Goal: Task Accomplishment & Management: Manage account settings

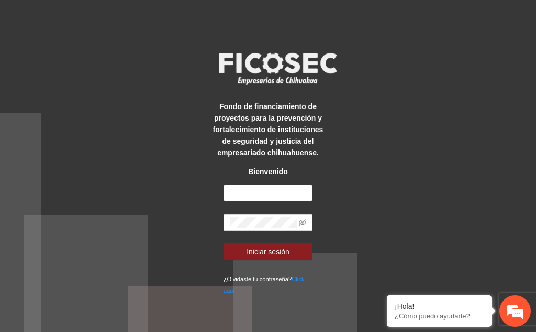
click at [243, 190] on input "text" at bounding box center [269, 192] width 90 height 17
type input "**********"
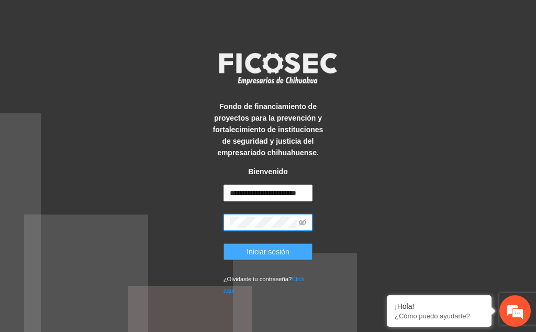
click at [268, 250] on span "Iniciar sesión" at bounding box center [268, 252] width 43 height 12
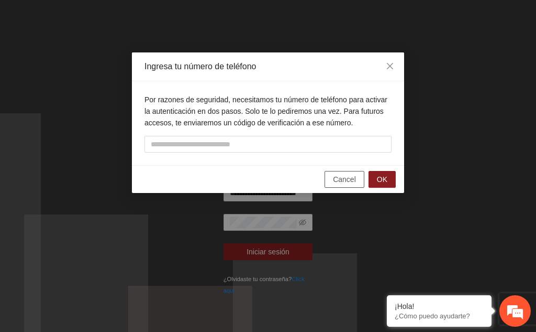
click at [337, 181] on span "Cancel" at bounding box center [344, 179] width 23 height 12
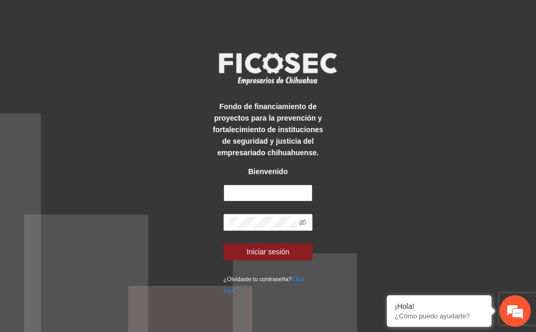
click at [246, 193] on input "text" at bounding box center [269, 192] width 90 height 17
type input "**********"
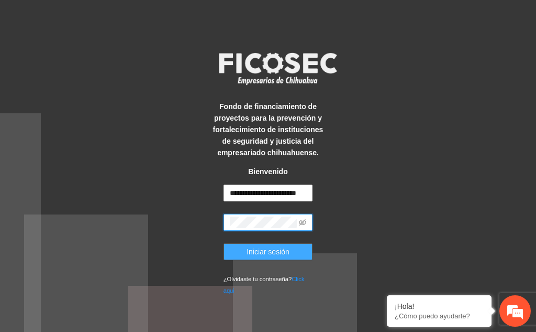
click at [267, 254] on span "Iniciar sesión" at bounding box center [268, 252] width 43 height 12
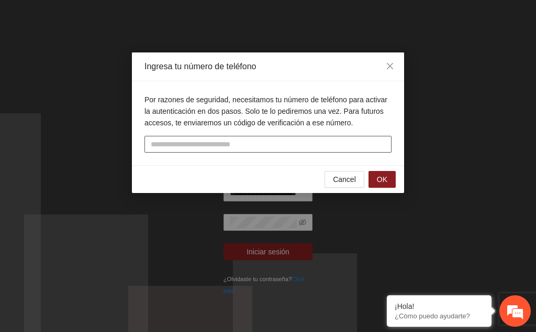
click at [206, 145] on input "tel" at bounding box center [268, 144] width 247 height 17
type input "**********"
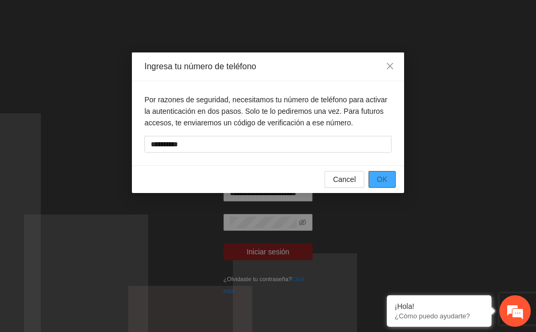
click at [387, 183] on span "OK" at bounding box center [382, 179] width 10 height 12
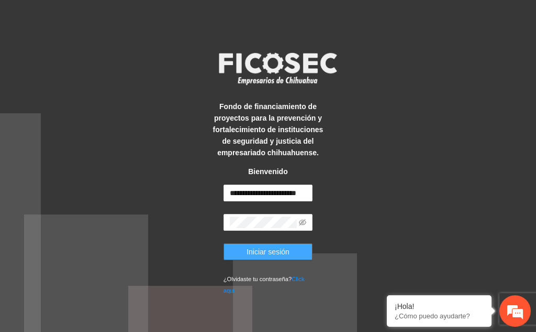
click at [260, 253] on span "Iniciar sesión" at bounding box center [268, 252] width 43 height 12
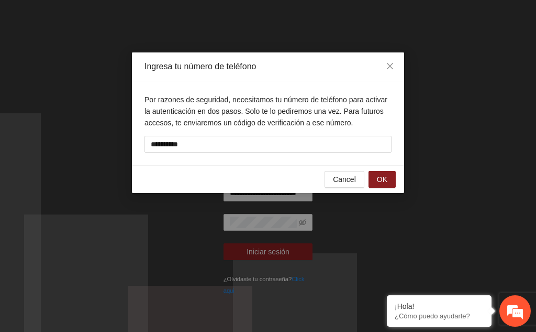
click at [302, 108] on p "Por razones de seguridad, necesitamos tu número de teléfono para activar la aut…" at bounding box center [268, 111] width 247 height 35
click at [377, 179] on button "OK" at bounding box center [382, 179] width 27 height 17
click at [246, 146] on input "text" at bounding box center [268, 144] width 247 height 17
type input "**********"
click at [379, 180] on span "OK" at bounding box center [382, 179] width 10 height 12
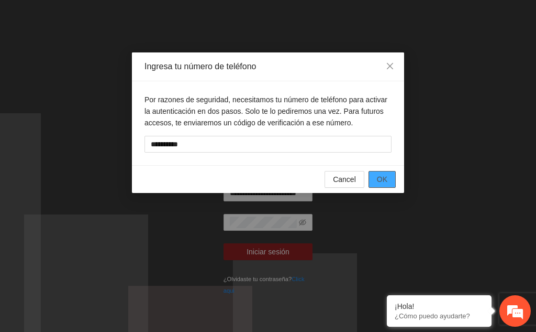
click at [391, 180] on button "OK" at bounding box center [382, 179] width 27 height 17
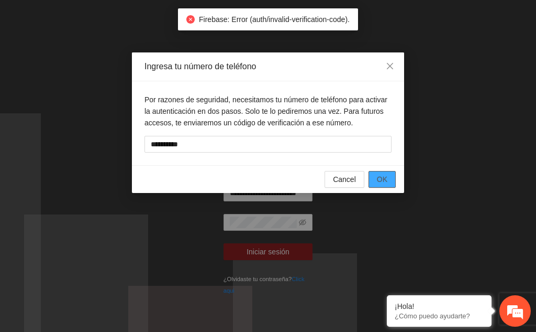
click at [387, 180] on span "OK" at bounding box center [382, 179] width 10 height 12
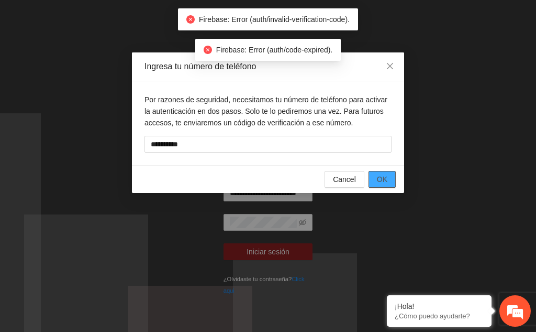
click at [387, 180] on span "OK" at bounding box center [382, 179] width 10 height 12
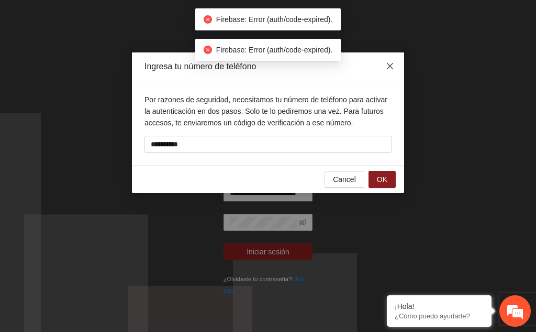
click at [394, 65] on span "Close" at bounding box center [390, 66] width 28 height 28
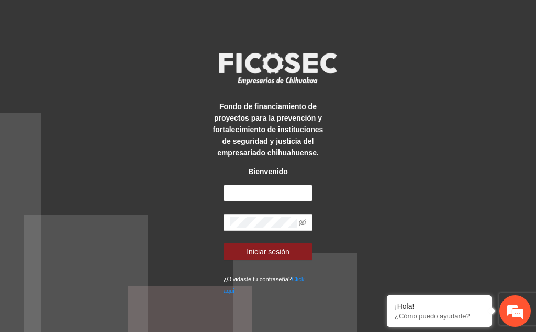
click at [251, 192] on input "text" at bounding box center [269, 192] width 90 height 17
type input "**********"
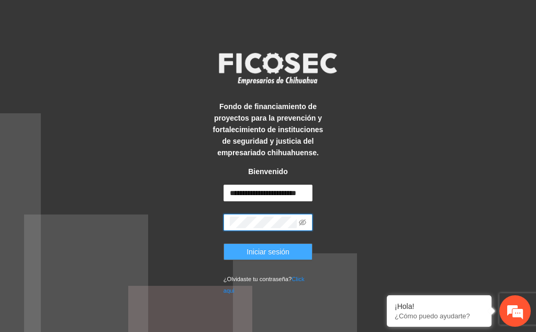
click at [266, 250] on span "Iniciar sesión" at bounding box center [268, 252] width 43 height 12
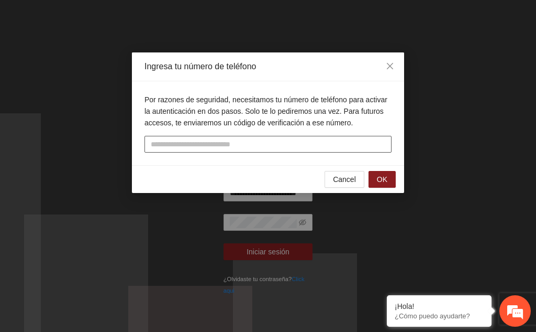
click at [196, 142] on input "tel" at bounding box center [268, 144] width 247 height 17
type input "**********"
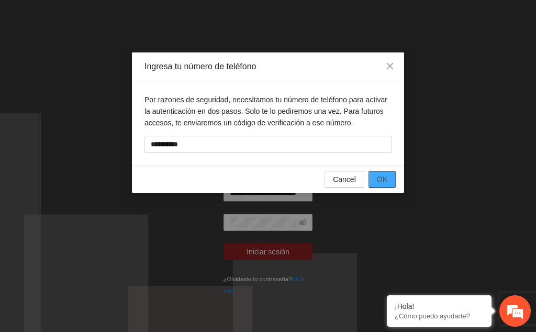
click at [389, 177] on button "OK" at bounding box center [382, 179] width 27 height 17
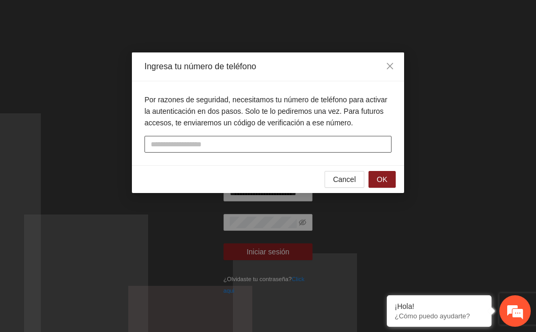
click at [182, 147] on input "text" at bounding box center [268, 144] width 247 height 17
type input "******"
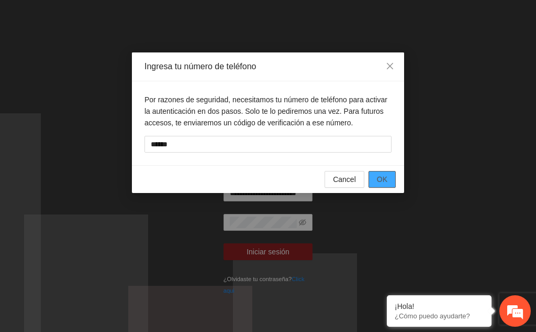
click at [385, 182] on span "OK" at bounding box center [382, 179] width 10 height 12
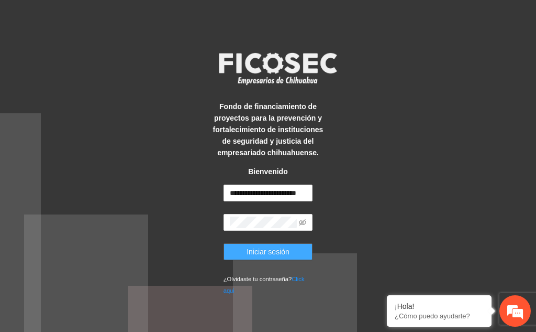
click at [269, 254] on span "Iniciar sesión" at bounding box center [268, 252] width 43 height 12
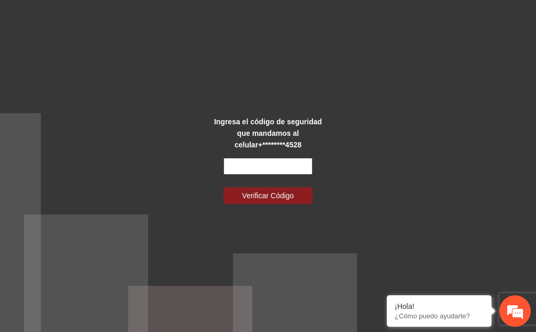
click at [279, 169] on input "text" at bounding box center [269, 166] width 90 height 17
type input "******"
click at [224, 187] on button "Verificar Código" at bounding box center [269, 195] width 90 height 17
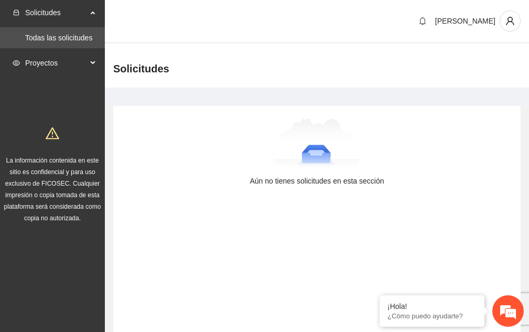
click at [86, 61] on span "Proyectos" at bounding box center [56, 62] width 62 height 21
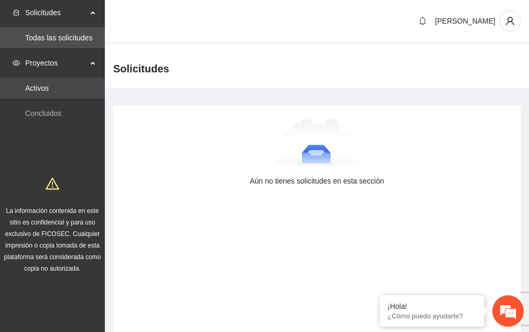
click at [49, 92] on link "Activos" at bounding box center [37, 88] width 24 height 8
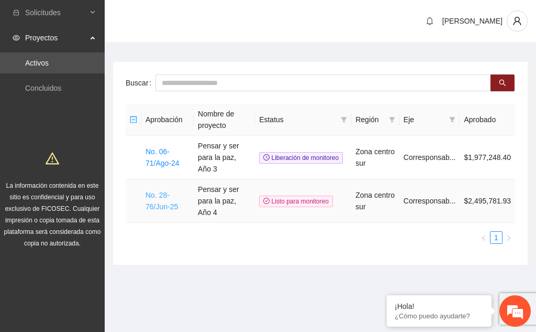
click at [164, 191] on link "No. 28-76/Jun-25" at bounding box center [162, 201] width 32 height 20
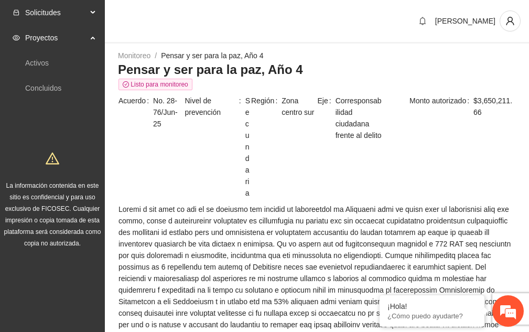
click at [93, 9] on div "Solicitudes" at bounding box center [52, 12] width 105 height 21
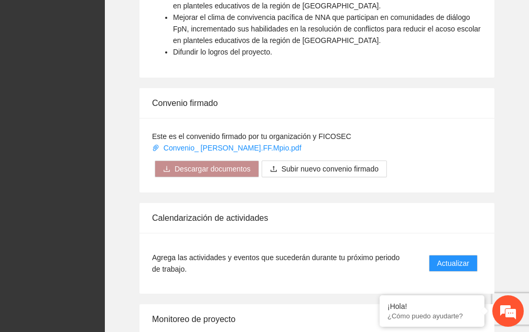
scroll to position [943, 0]
click at [166, 164] on icon "download" at bounding box center [166, 167] width 7 height 7
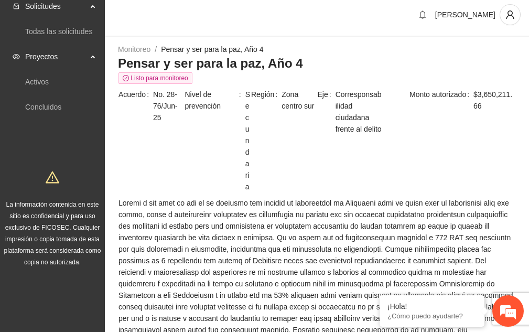
scroll to position [0, 0]
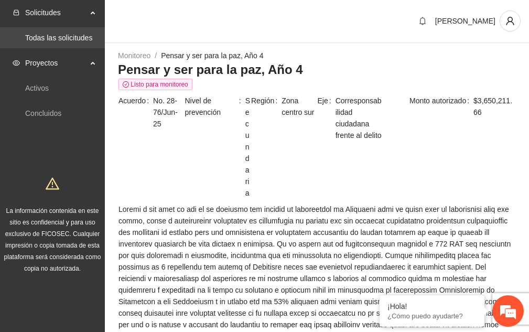
click at [72, 41] on link "Todas las solicitudes" at bounding box center [58, 38] width 67 height 8
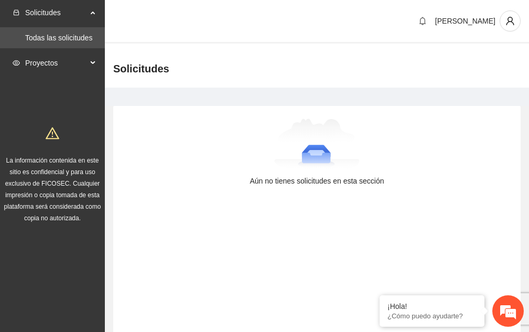
click at [96, 61] on div "Proyectos" at bounding box center [52, 62] width 105 height 21
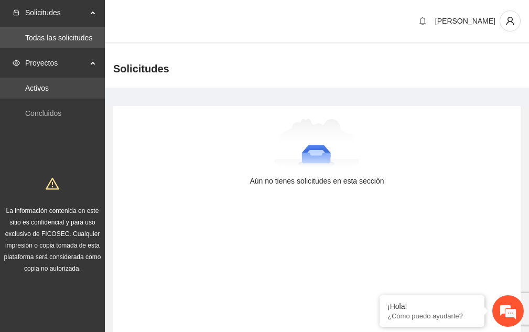
click at [47, 87] on link "Activos" at bounding box center [37, 88] width 24 height 8
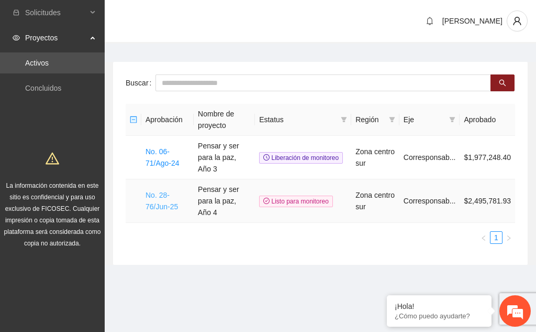
click at [156, 191] on link "No. 28-76/Jun-25" at bounding box center [162, 201] width 32 height 20
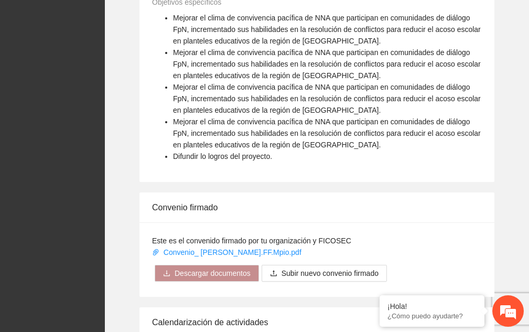
scroll to position [891, 0]
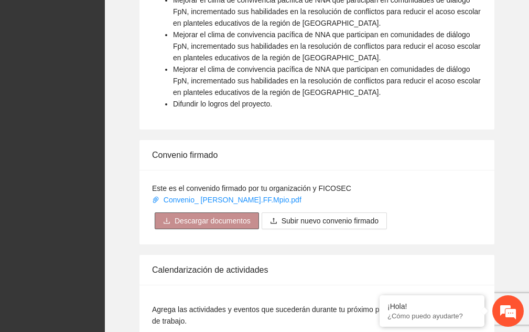
click at [168, 217] on icon "download" at bounding box center [166, 220] width 7 height 7
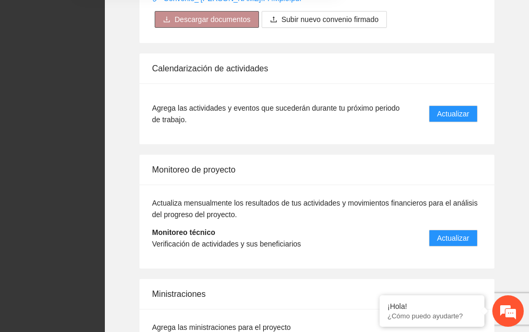
scroll to position [1100, 0]
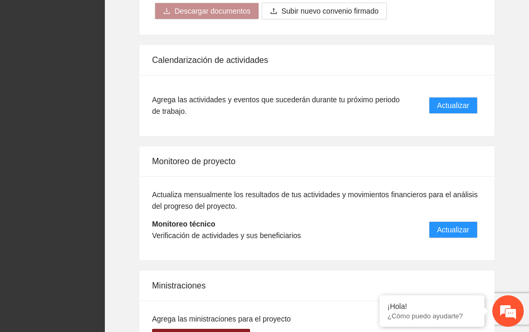
click at [184, 220] on strong "Monitoreo técnico" at bounding box center [183, 224] width 63 height 8
click at [184, 231] on span "Verificación de actividades y sus beneficiarios" at bounding box center [226, 235] width 149 height 8
click at [218, 176] on div "Actualiza mensualmente los resultados de tus actividades y movimientos financie…" at bounding box center [316, 218] width 355 height 84
click at [212, 190] on span "Actualiza mensualmente los resultados de tus actividades y movimientos financie…" at bounding box center [314, 200] width 325 height 20
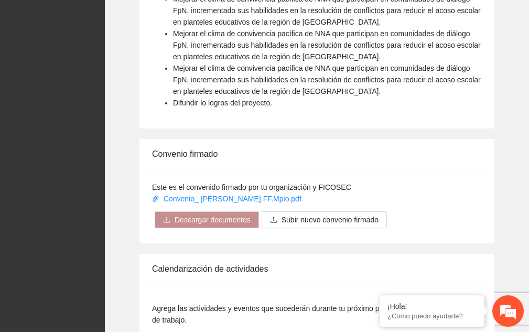
scroll to position [1048, 0]
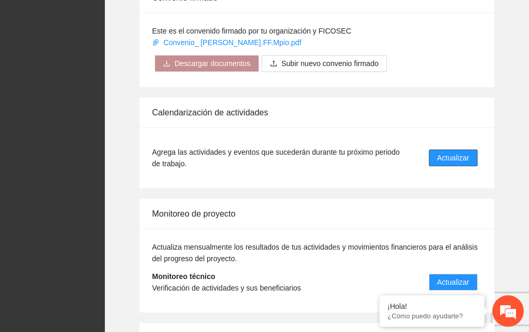
click at [437, 152] on span "Actualizar" at bounding box center [453, 158] width 32 height 12
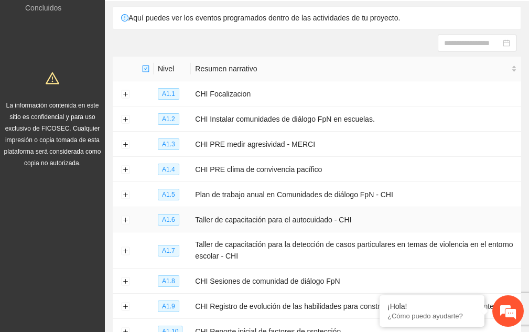
scroll to position [15, 0]
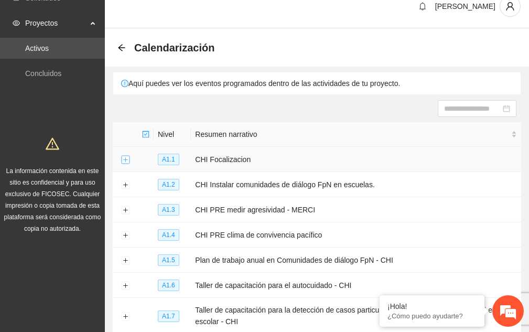
click at [123, 159] on button "Expand row" at bounding box center [125, 160] width 8 height 8
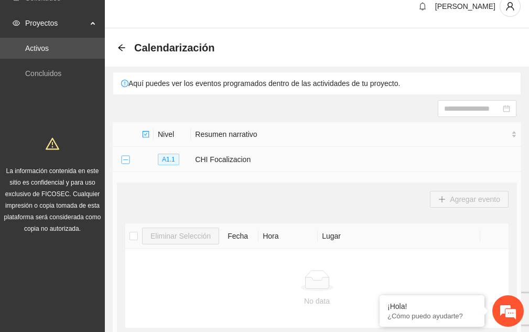
click at [124, 161] on button "Collapse row" at bounding box center [125, 160] width 8 height 8
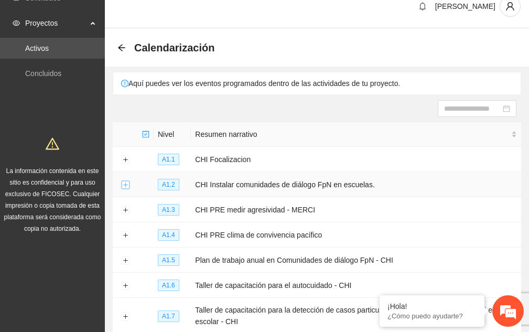
click at [127, 181] on button "Expand row" at bounding box center [125, 185] width 8 height 8
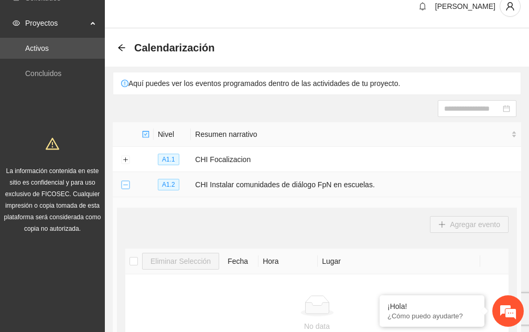
click at [127, 181] on button "Collapse row" at bounding box center [125, 185] width 8 height 8
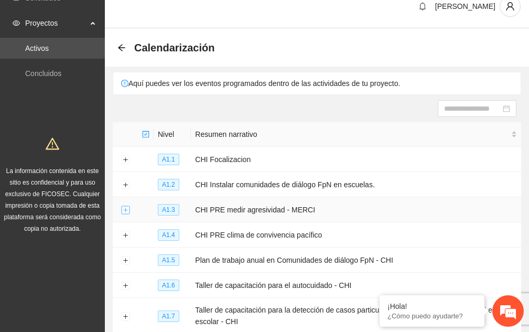
click at [125, 207] on button "Expand row" at bounding box center [125, 210] width 8 height 8
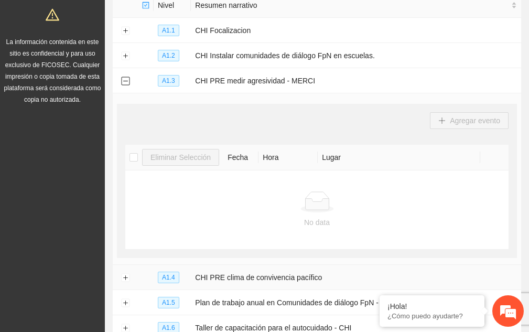
scroll to position [119, 0]
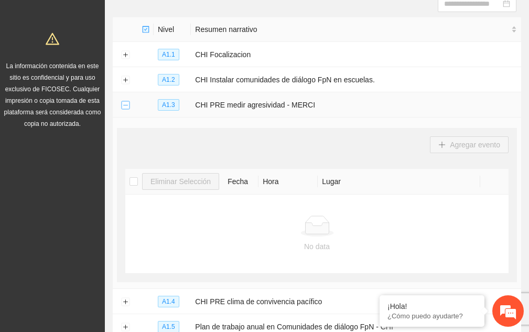
click at [123, 103] on button "Collapse row" at bounding box center [125, 105] width 8 height 8
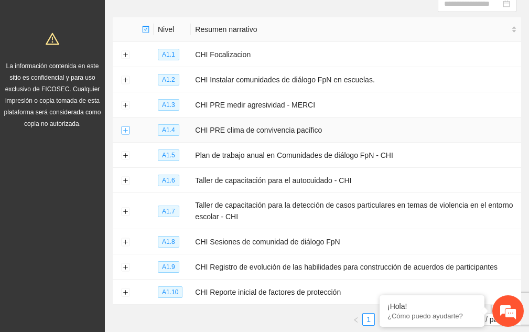
click at [124, 127] on button "Expand row" at bounding box center [125, 130] width 8 height 8
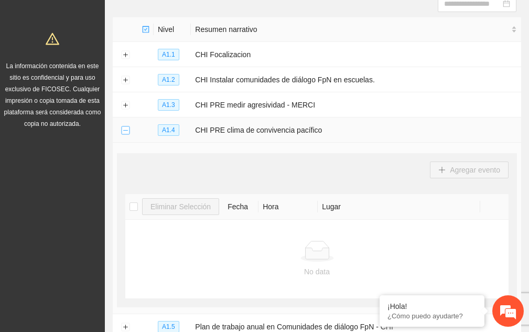
click at [125, 128] on button "Collapse row" at bounding box center [125, 130] width 8 height 8
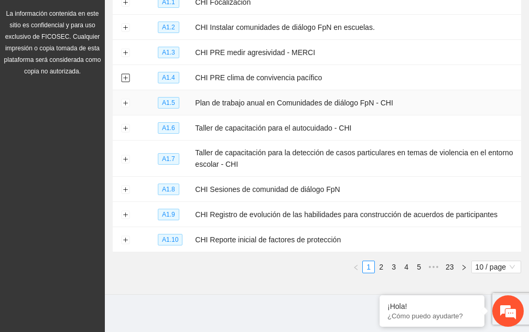
scroll to position [0, 0]
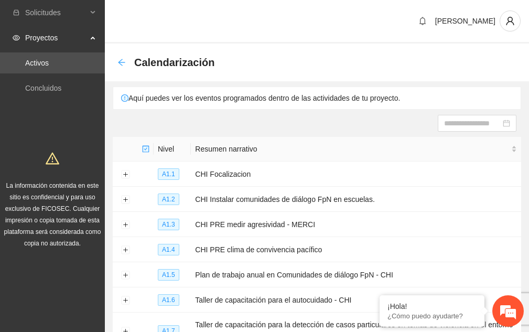
click at [118, 63] on icon "arrow-left" at bounding box center [121, 62] width 8 height 8
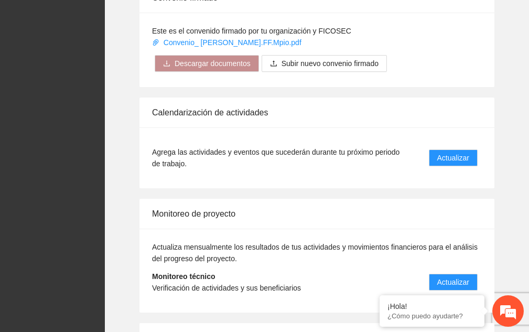
scroll to position [1100, 0]
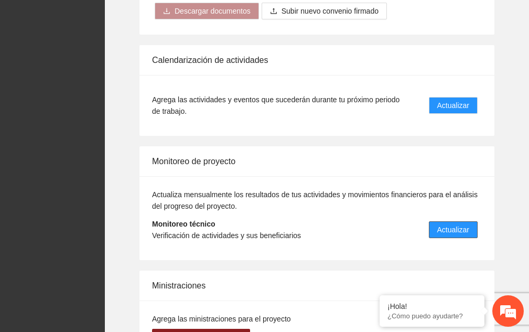
click at [438, 224] on span "Actualizar" at bounding box center [453, 230] width 32 height 12
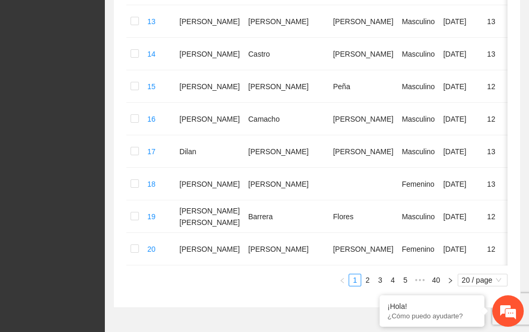
scroll to position [659, 0]
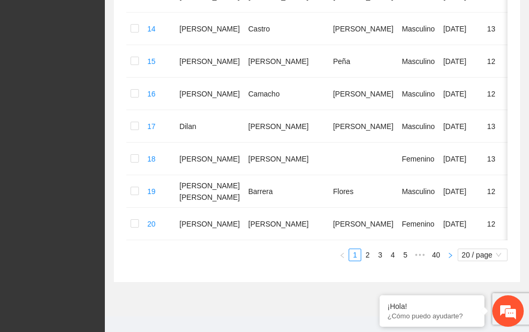
click at [449, 252] on icon "right" at bounding box center [449, 254] width 3 height 5
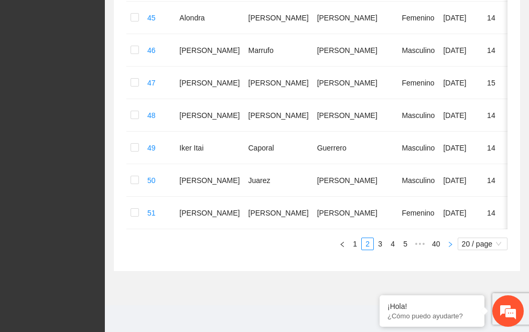
click at [449, 243] on icon "right" at bounding box center [449, 243] width 3 height 5
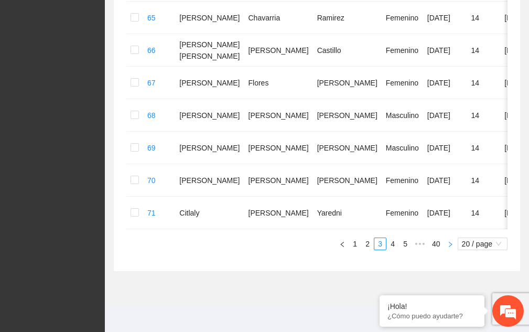
click at [449, 243] on icon "right" at bounding box center [449, 243] width 3 height 5
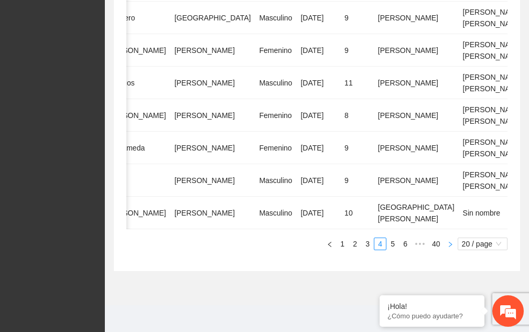
scroll to position [0, 158]
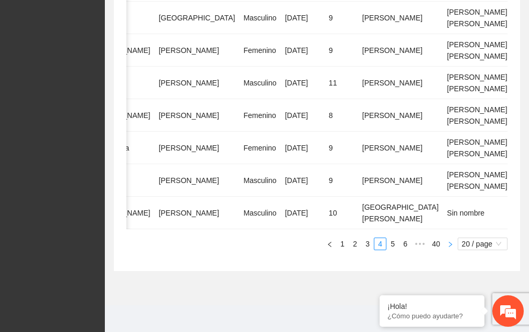
click at [449, 247] on icon "right" at bounding box center [450, 244] width 6 height 6
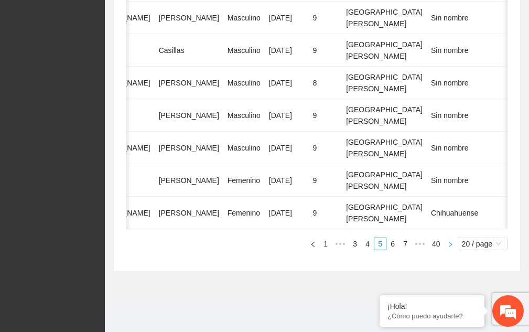
click at [447, 241] on icon "right" at bounding box center [450, 244] width 6 height 6
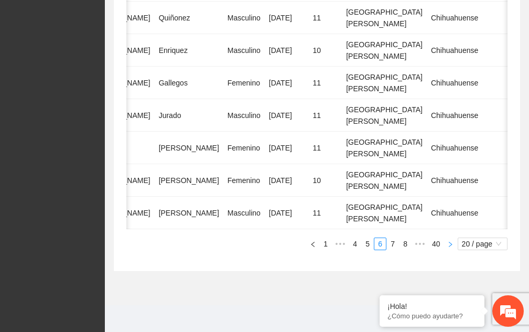
click at [449, 242] on icon "right" at bounding box center [450, 244] width 6 height 6
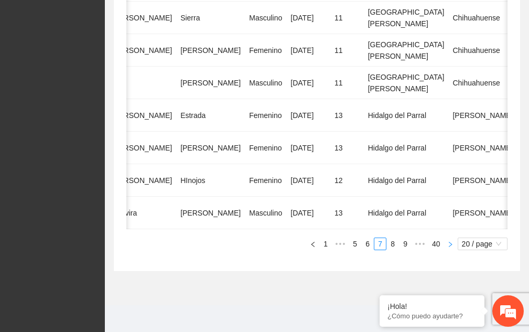
click at [449, 242] on icon "right" at bounding box center [450, 244] width 6 height 6
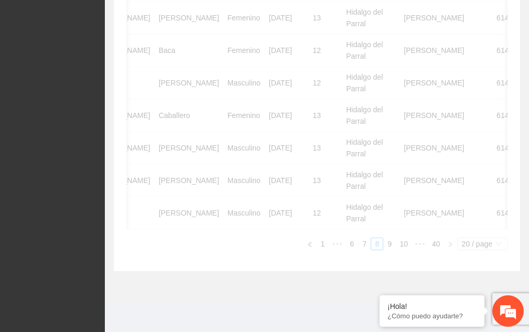
scroll to position [0, 155]
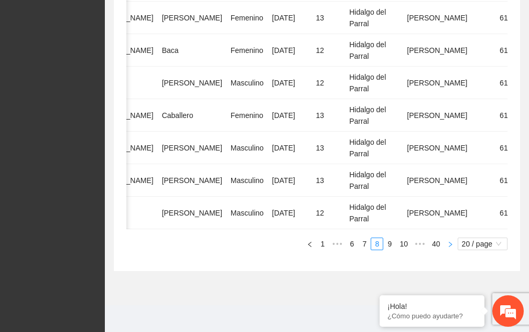
click at [449, 242] on icon "right" at bounding box center [450, 244] width 6 height 6
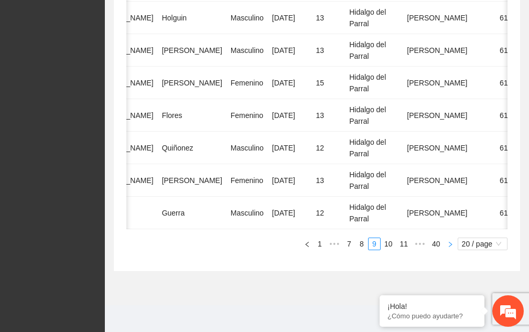
click at [449, 242] on icon "right" at bounding box center [450, 244] width 6 height 6
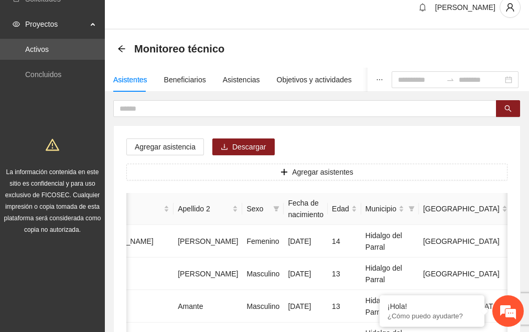
scroll to position [0, 0]
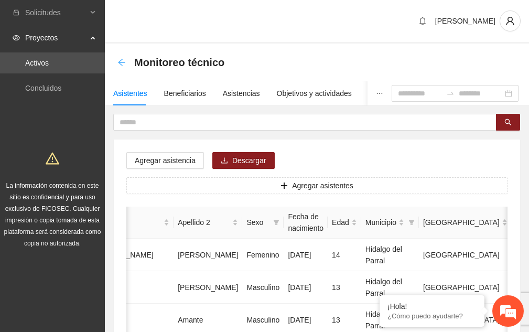
click at [122, 60] on icon "arrow-left" at bounding box center [121, 62] width 8 height 8
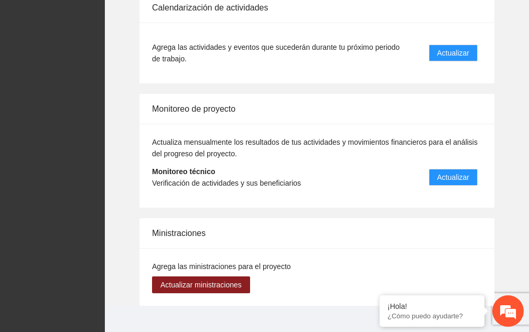
scroll to position [1155, 0]
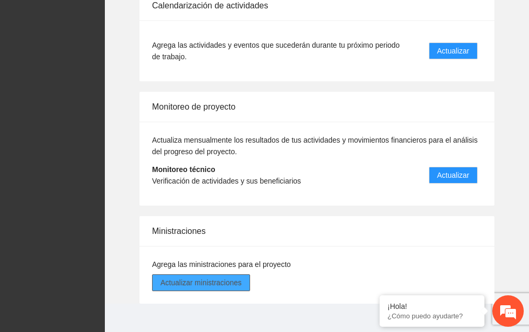
click at [229, 277] on span "Actualizar ministraciones" at bounding box center [200, 283] width 81 height 12
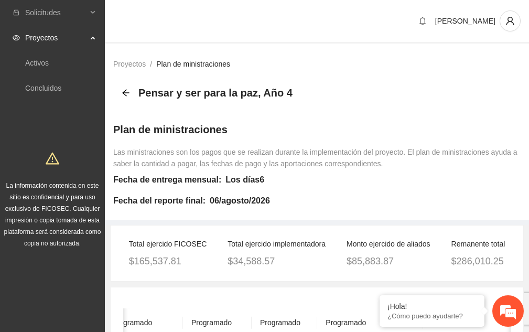
scroll to position [515, 0]
